Goal: Task Accomplishment & Management: Manage account settings

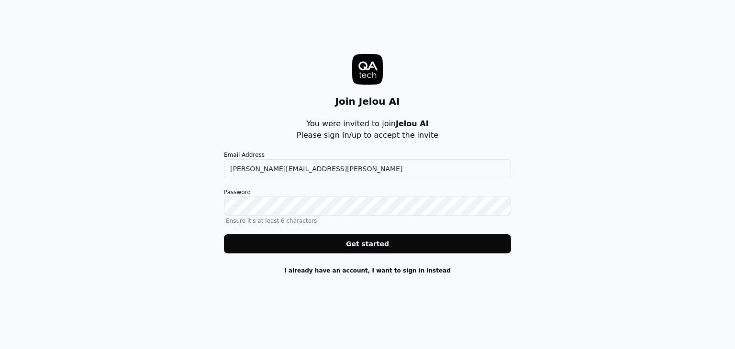
click at [612, 98] on div "Join Jelou AI You were invited to join Jelou AI Please sign in/up to accept the…" at bounding box center [367, 174] width 735 height 349
click at [479, 121] on div "Join Jelou AI You were invited to join Jelou AI Please sign in/up to accept the…" at bounding box center [367, 153] width 287 height 269
click at [379, 242] on button "Get started" at bounding box center [367, 243] width 287 height 19
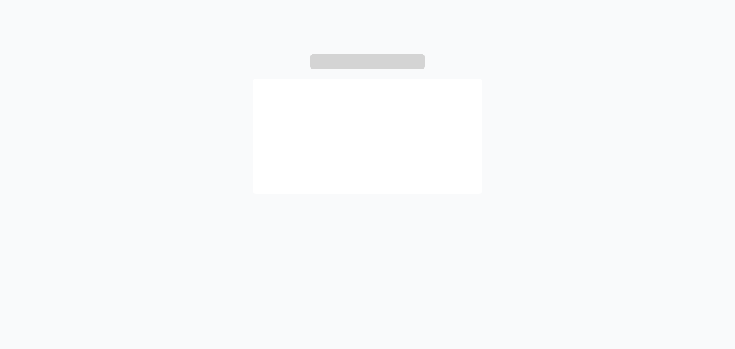
click at [0, 349] on nordpass-portal at bounding box center [0, 349] width 0 height 0
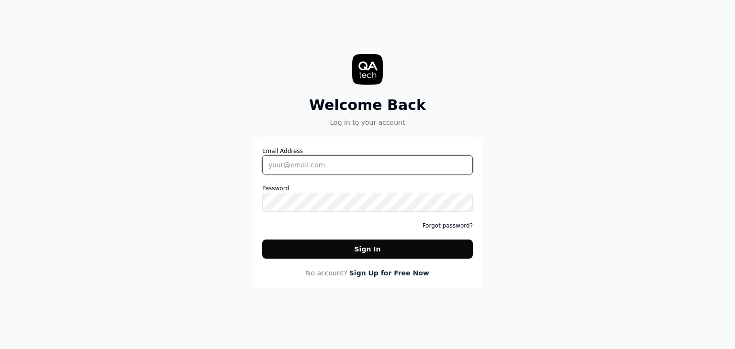
click at [362, 161] on input "Email Address" at bounding box center [367, 164] width 211 height 19
click at [0, 349] on nordpass-portal at bounding box center [0, 349] width 0 height 0
type input "bryan.martinez@jelou.ai"
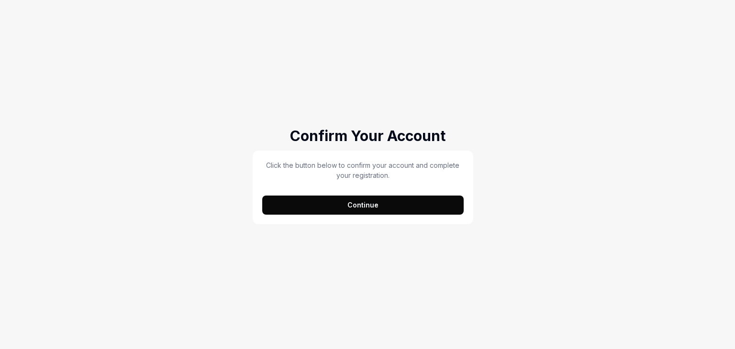
click at [400, 204] on button "Continue" at bounding box center [362, 205] width 201 height 19
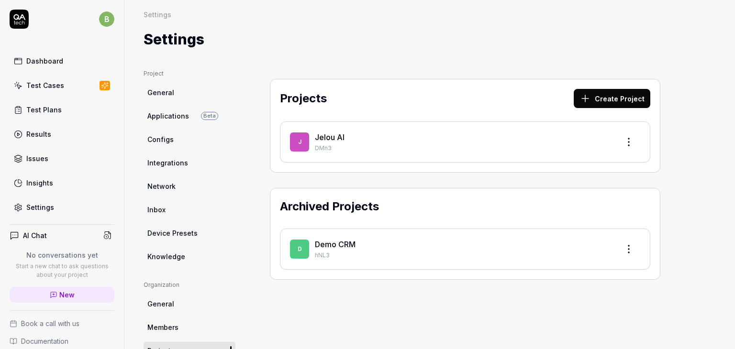
click at [444, 148] on p "DMn3" at bounding box center [463, 148] width 297 height 9
click at [336, 138] on link "Jelou AI" at bounding box center [330, 138] width 30 height 10
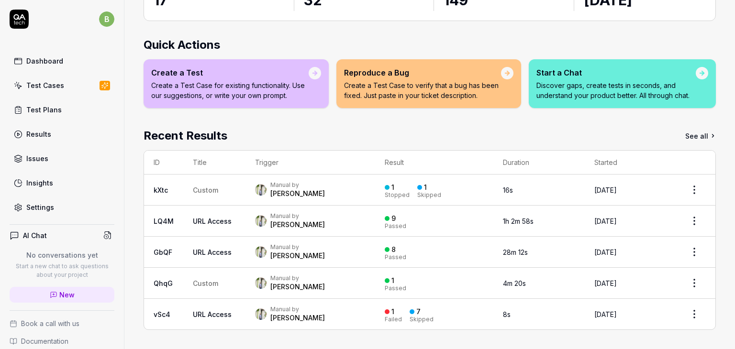
scroll to position [140, 0]
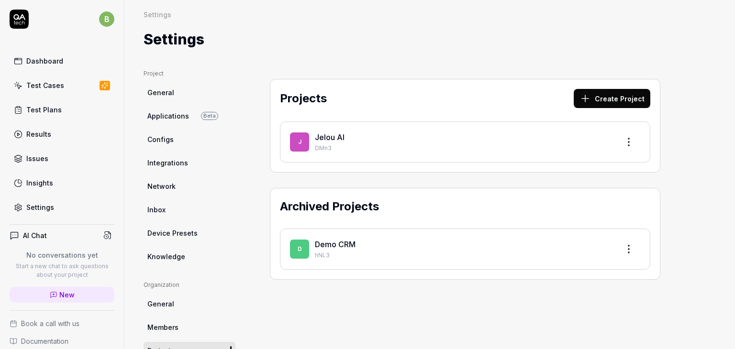
click at [62, 209] on link "Settings" at bounding box center [62, 207] width 105 height 19
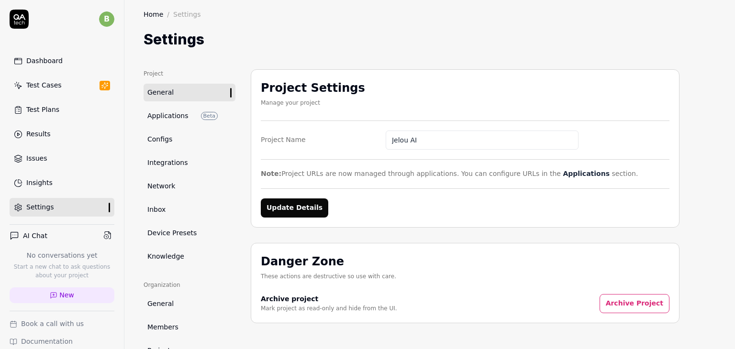
click at [179, 141] on link "Configs" at bounding box center [190, 140] width 92 height 18
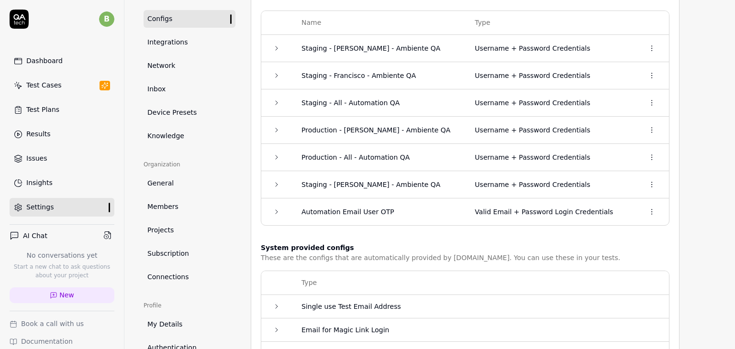
scroll to position [96, 0]
